Goal: Task Accomplishment & Management: Manage account settings

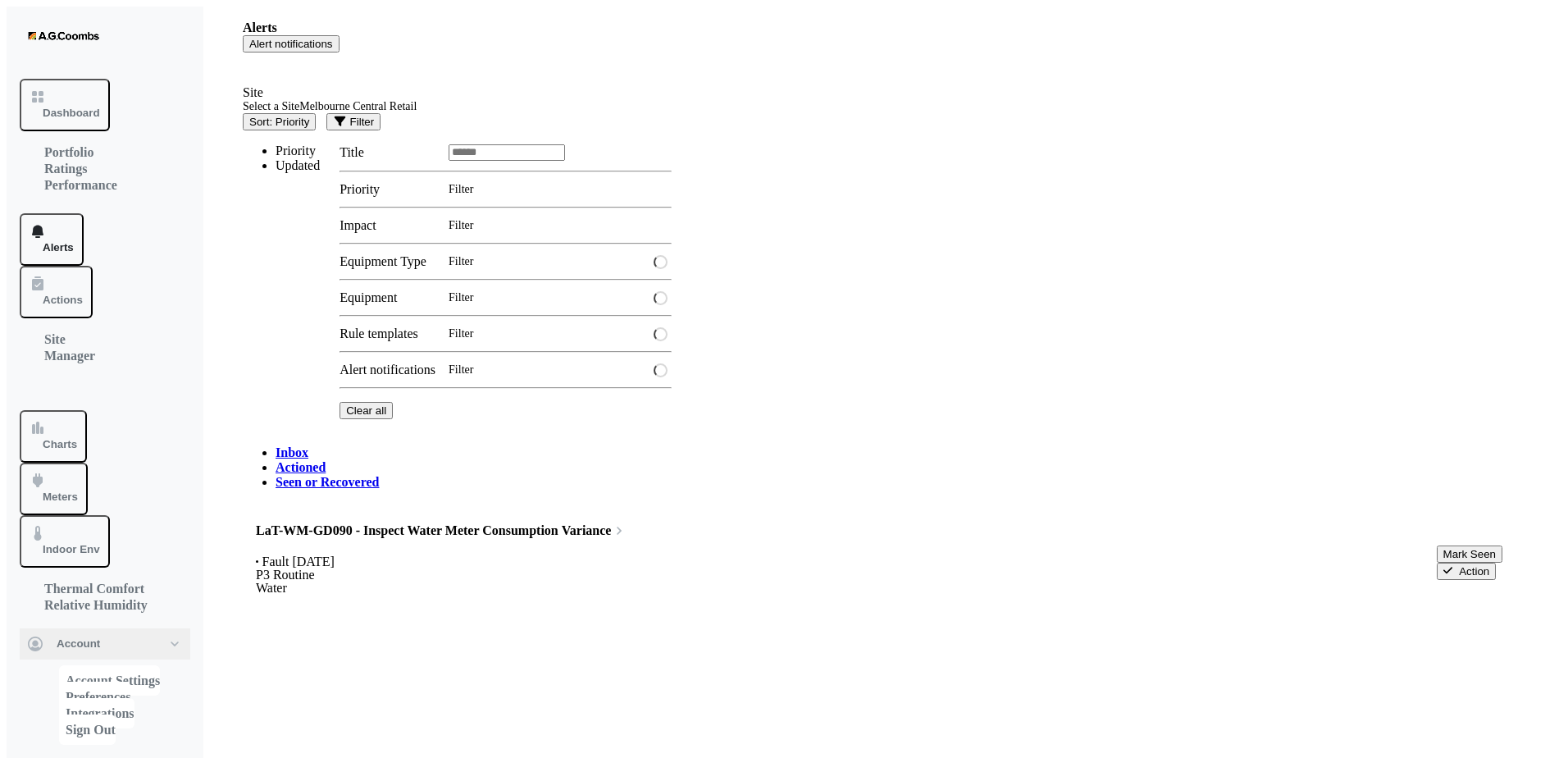
click at [1484, 563] on button "Action" at bounding box center [1466, 571] width 60 height 17
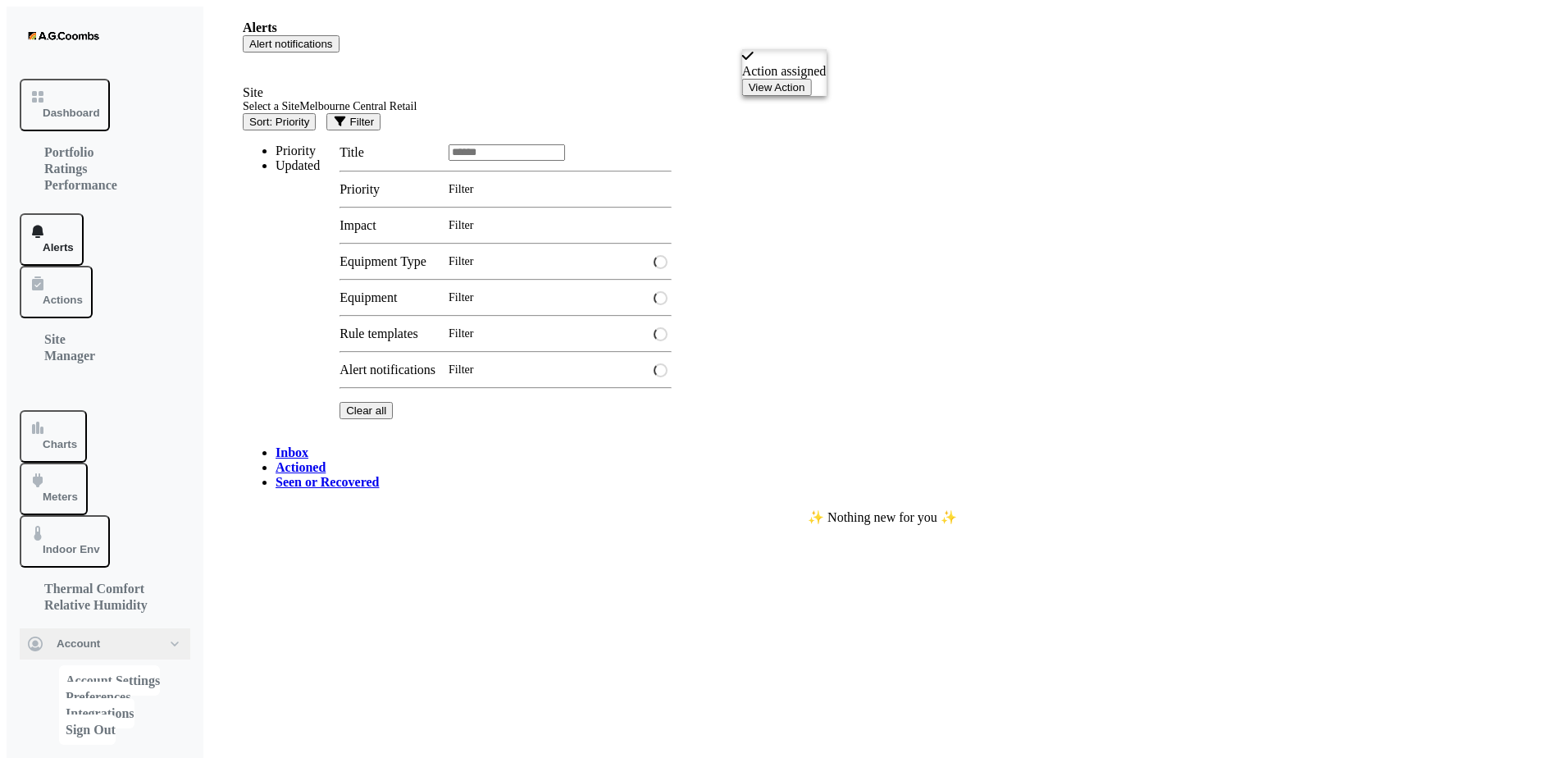
click at [812, 79] on button "View Action" at bounding box center [777, 87] width 70 height 17
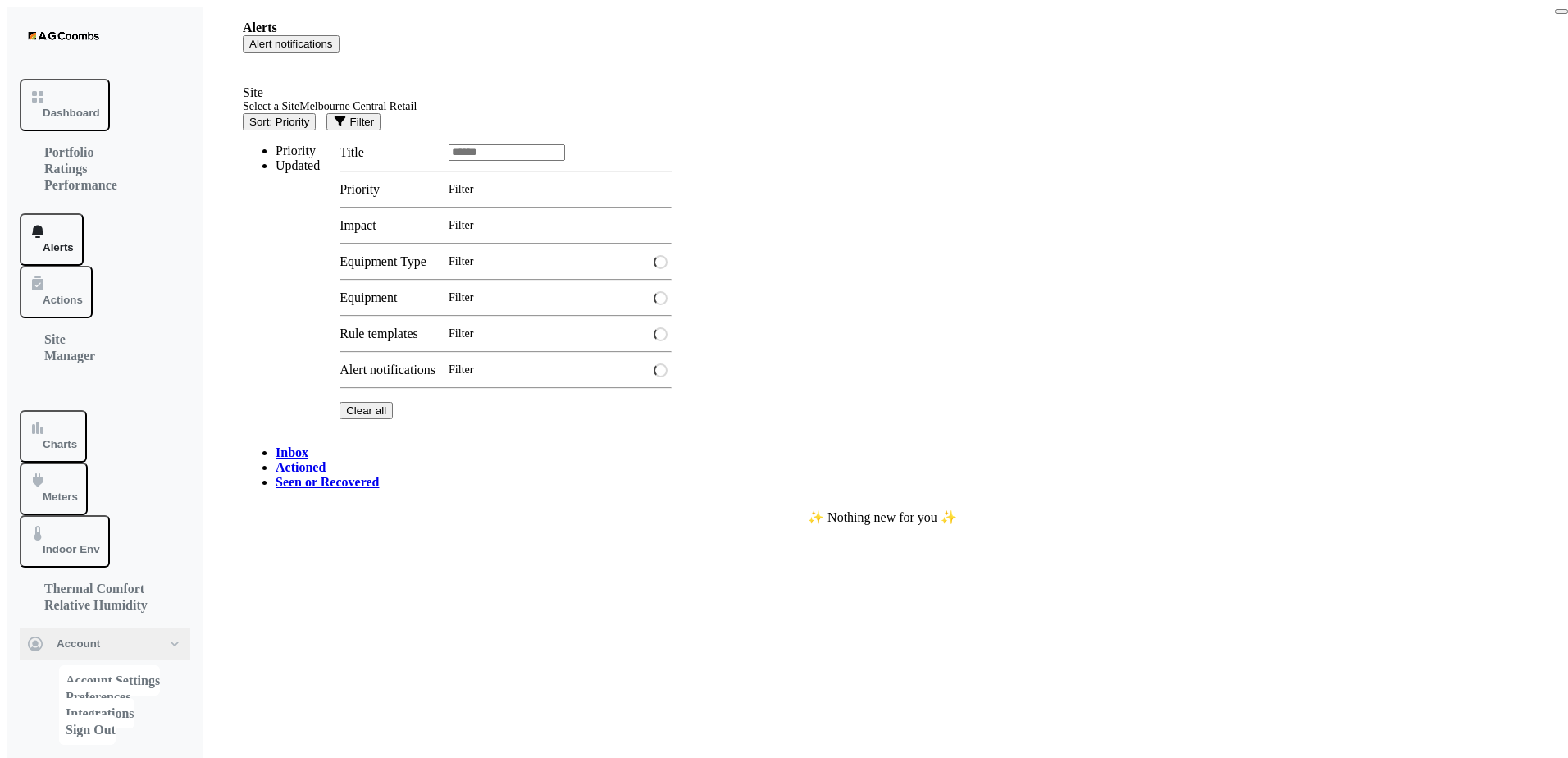
type textarea "**********"
click at [1554, 14] on button "Close" at bounding box center [1561, 11] width 13 height 5
